Goal: Task Accomplishment & Management: Use online tool/utility

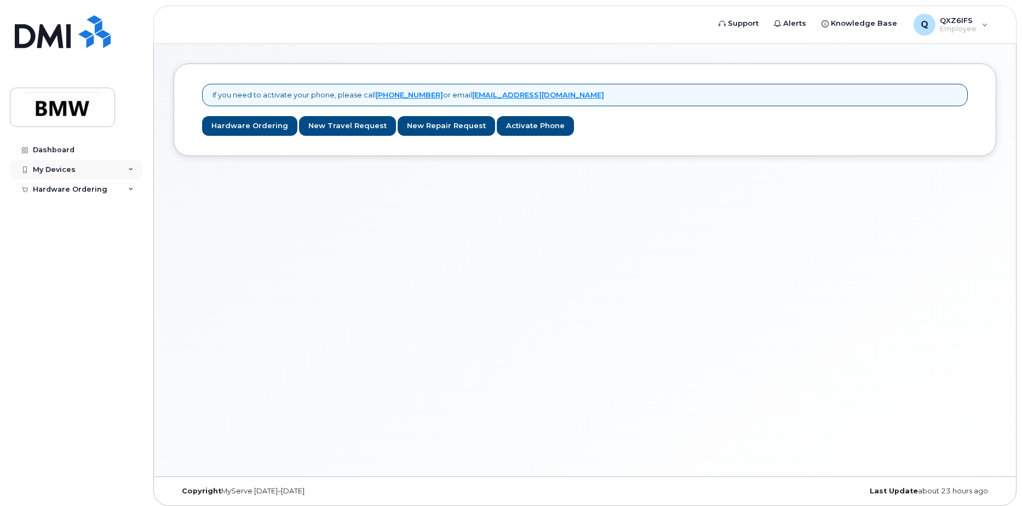
click at [133, 166] on div "My Devices" at bounding box center [76, 170] width 133 height 20
click at [64, 188] on div "Add Device" at bounding box center [59, 190] width 43 height 10
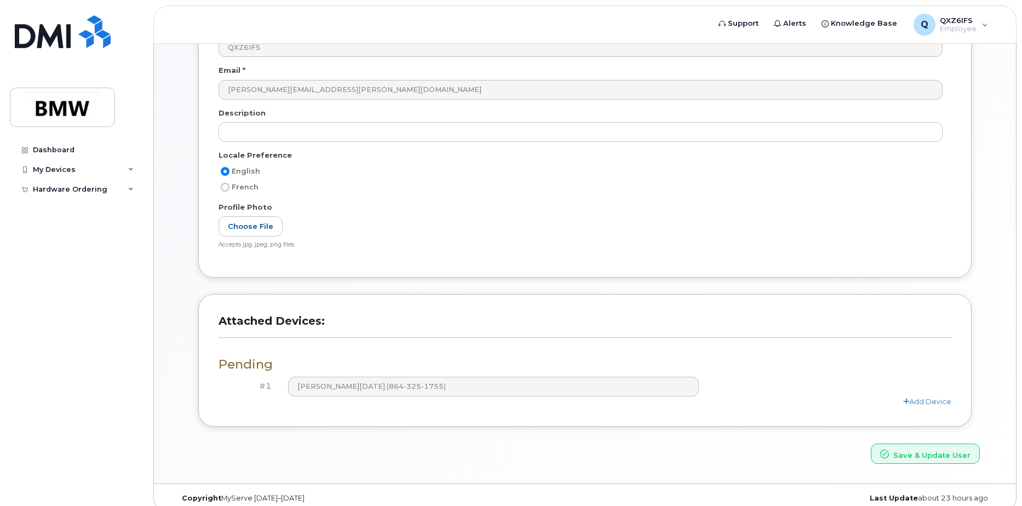
scroll to position [145, 0]
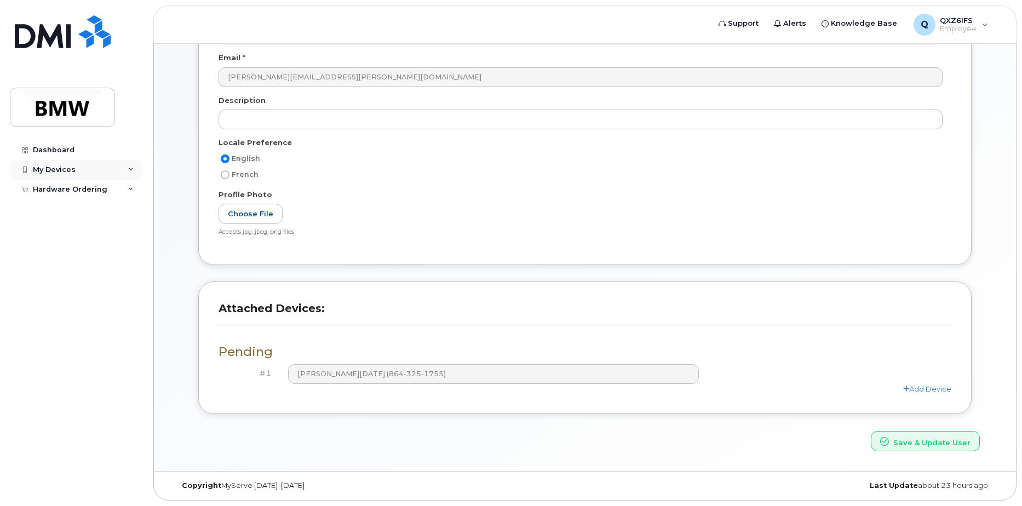
click at [130, 169] on icon at bounding box center [130, 169] width 5 height 5
click at [129, 168] on icon at bounding box center [130, 169] width 5 height 5
